Goal: Feedback & Contribution: Submit feedback/report problem

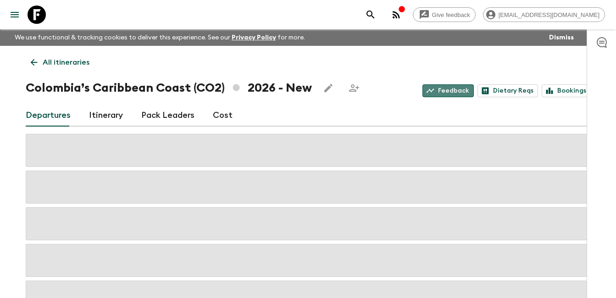
click at [455, 91] on link "Feedback" at bounding box center [447, 90] width 51 height 13
